Goal: Task Accomplishment & Management: Use online tool/utility

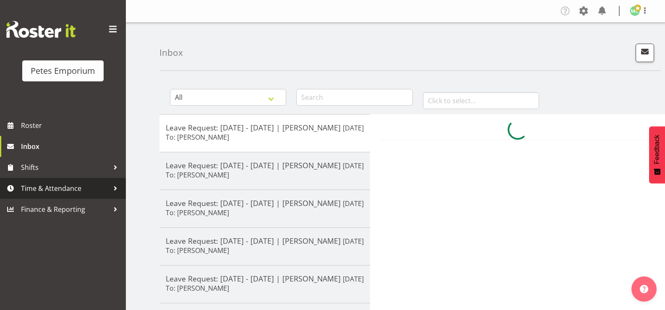
click at [70, 196] on link "Time & Attendance" at bounding box center [63, 188] width 126 height 21
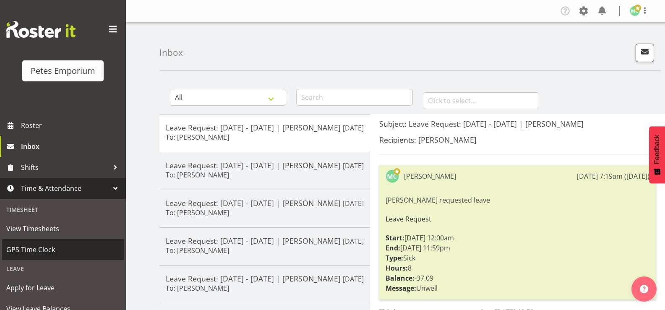
click at [51, 253] on span "GPS Time Clock" at bounding box center [62, 249] width 113 height 13
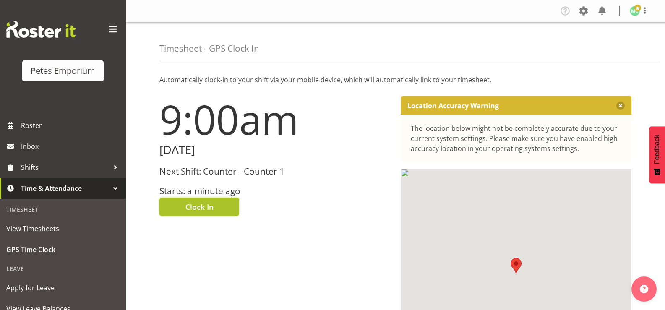
click at [221, 209] on button "Clock In" at bounding box center [200, 207] width 80 height 18
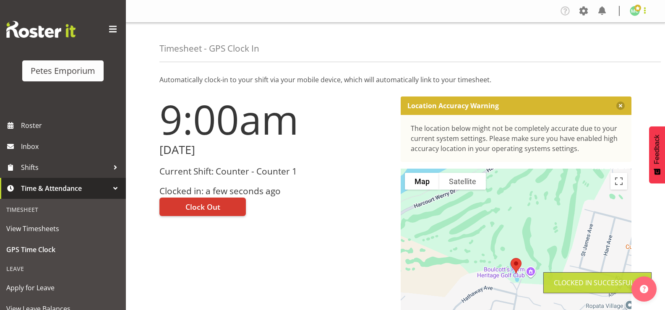
click at [646, 11] on span at bounding box center [645, 10] width 10 height 10
click at [629, 42] on link "Log Out" at bounding box center [610, 44] width 81 height 15
